Goal: Register for event/course

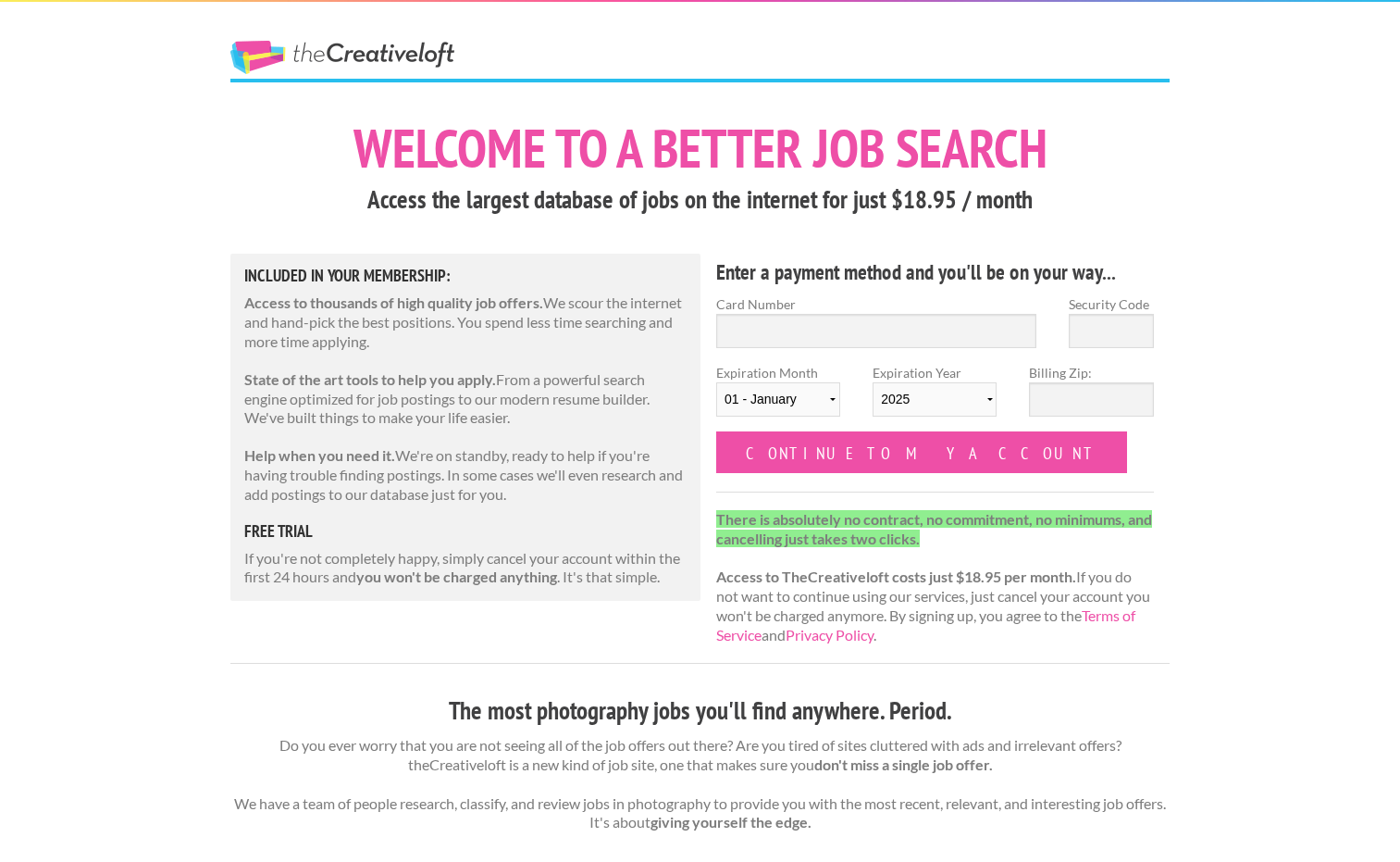
click at [347, 52] on link "The Creative Loft" at bounding box center [342, 57] width 224 height 33
click at [351, 52] on link "The Creative Loft" at bounding box center [342, 57] width 224 height 33
click at [359, 44] on link "The Creative Loft" at bounding box center [342, 57] width 224 height 33
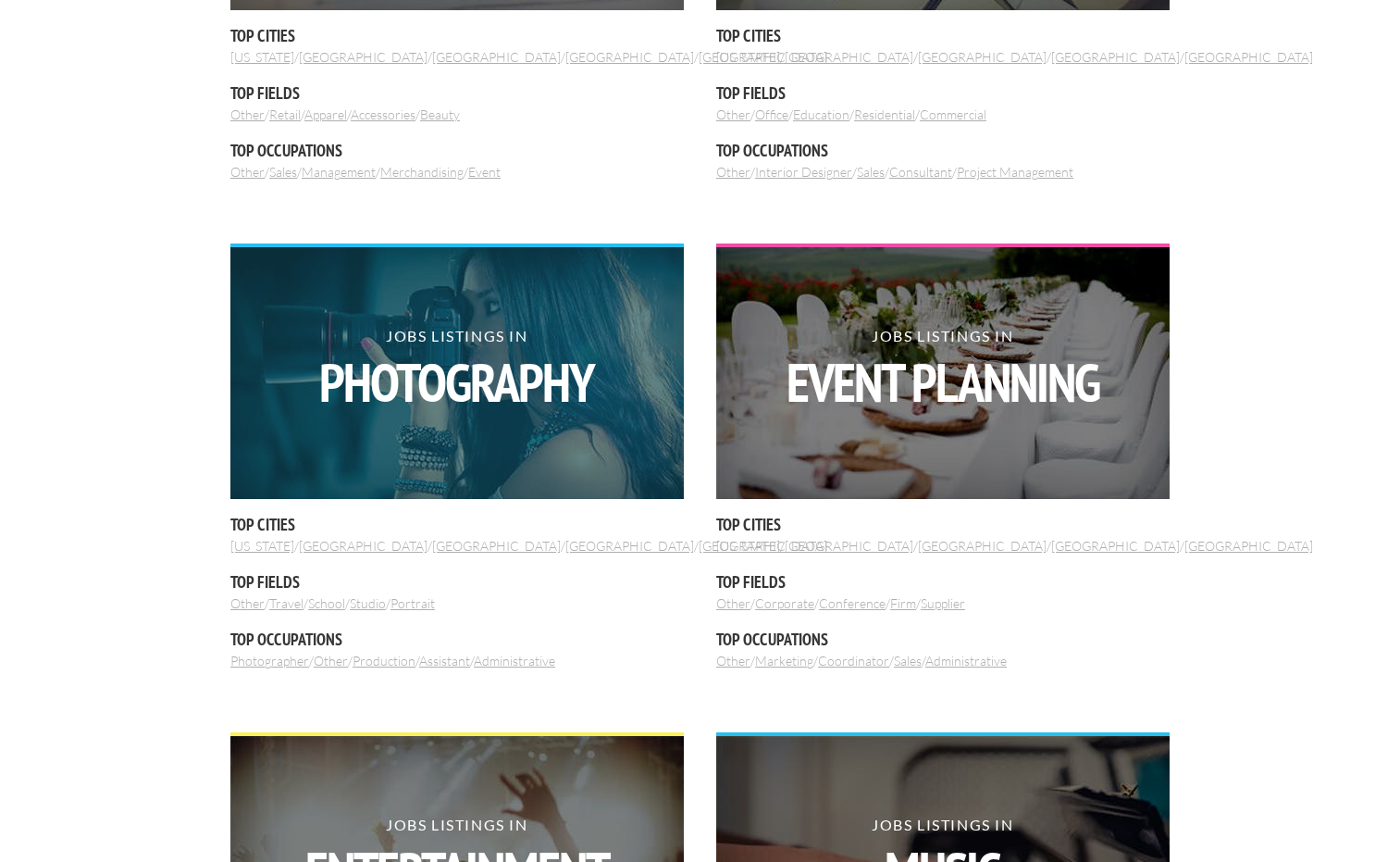
scroll to position [944, 0]
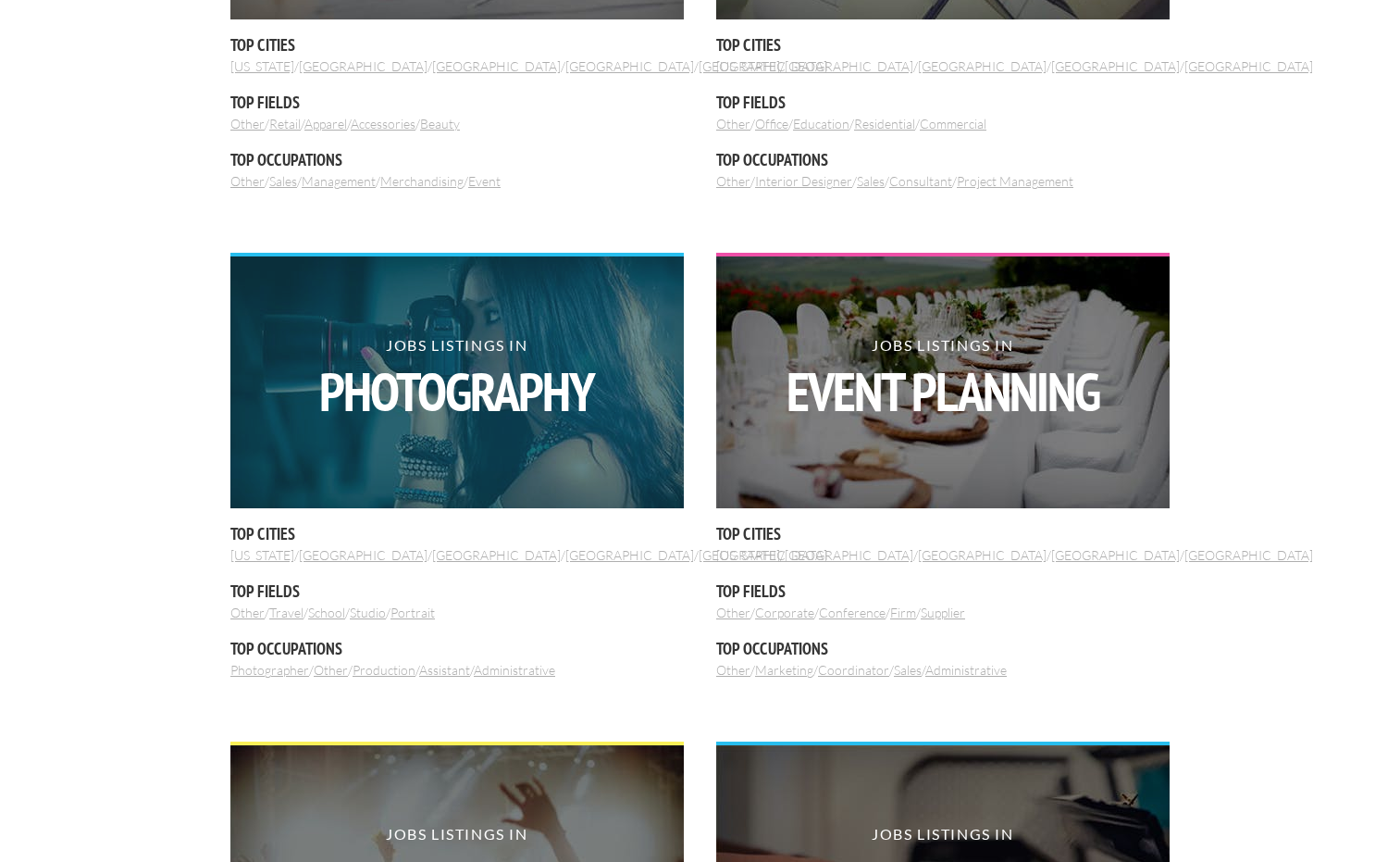
click at [362, 446] on img at bounding box center [457, 382] width 453 height 252
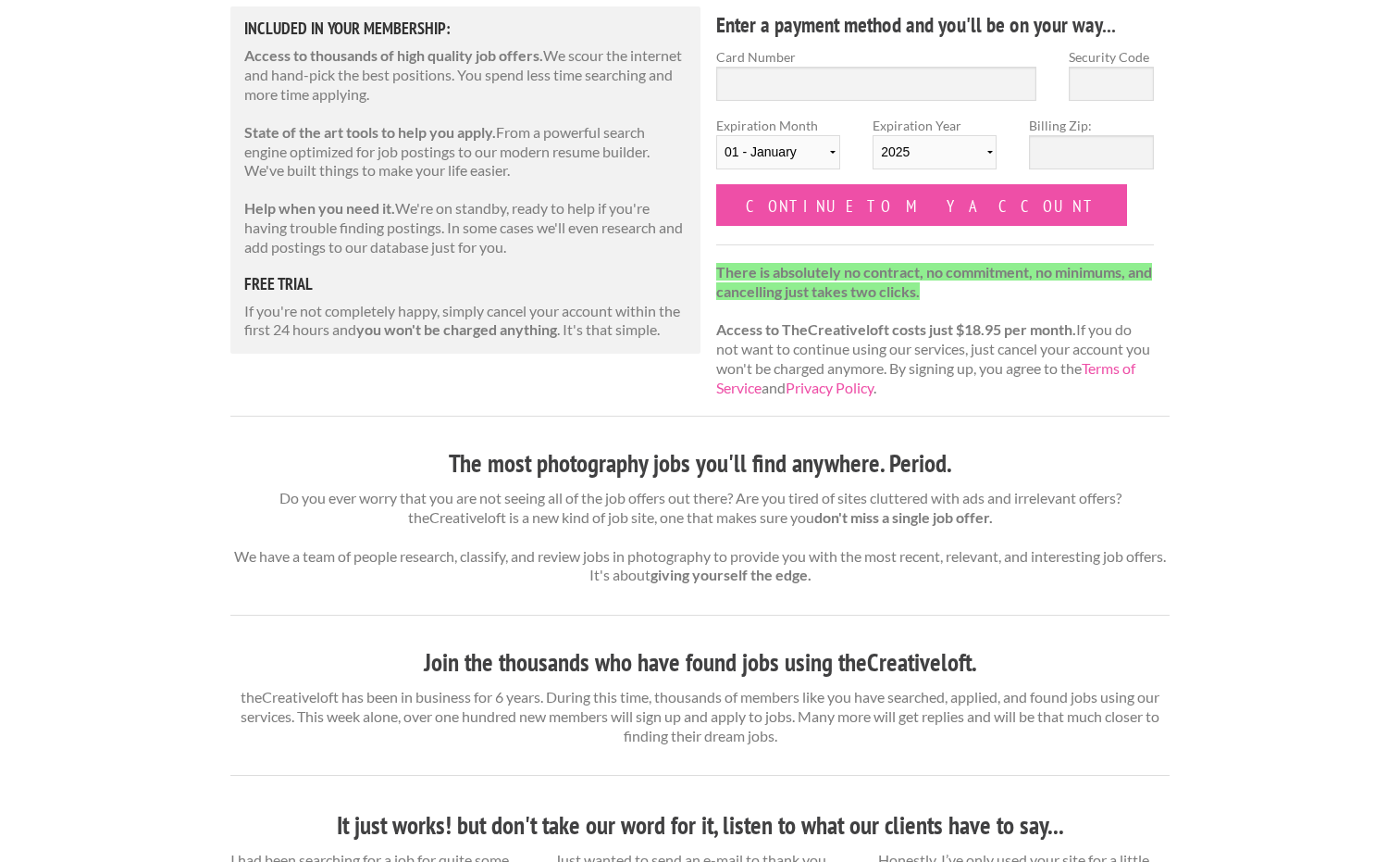
scroll to position [425, 0]
